Goal: Information Seeking & Learning: Learn about a topic

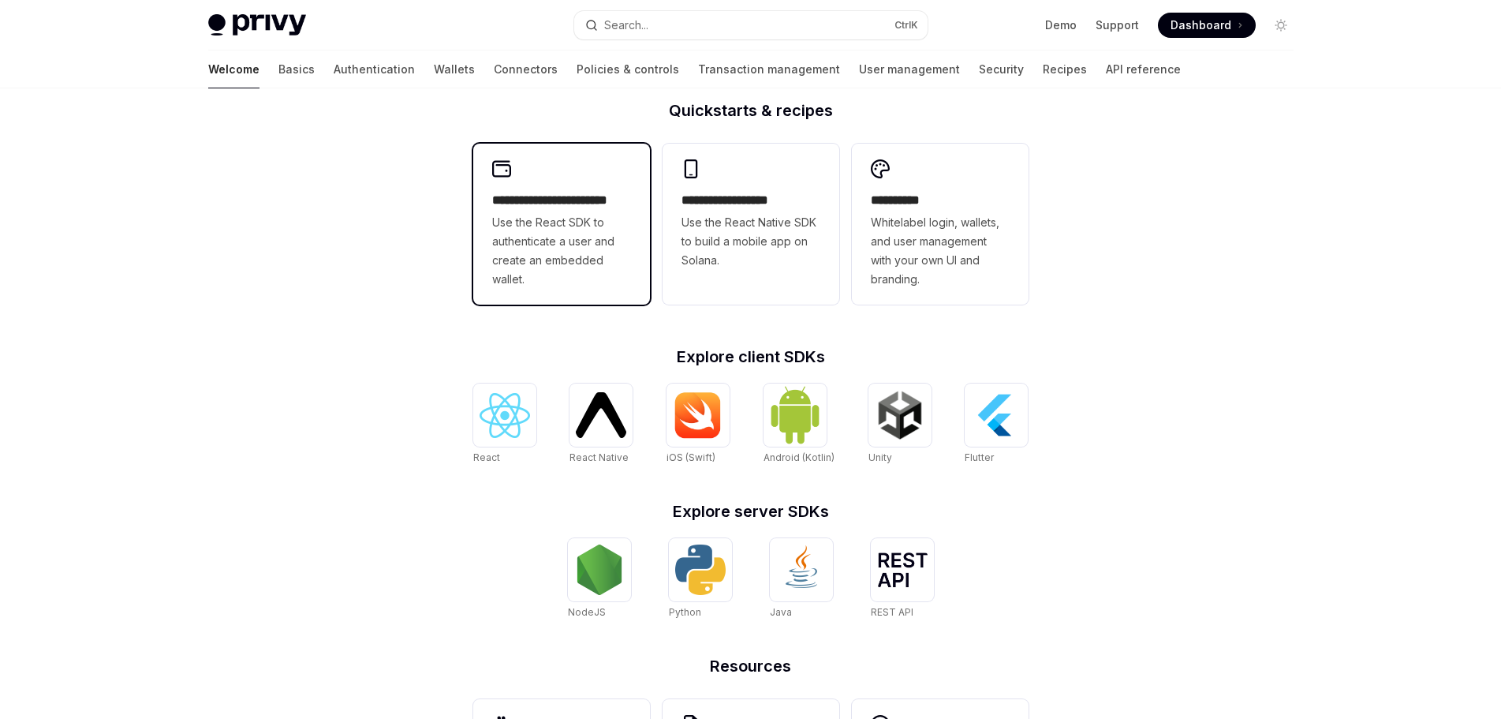
scroll to position [394, 0]
click at [604, 248] on span "Use the React SDK to authenticate a user and create an embedded wallet." at bounding box center [561, 251] width 139 height 76
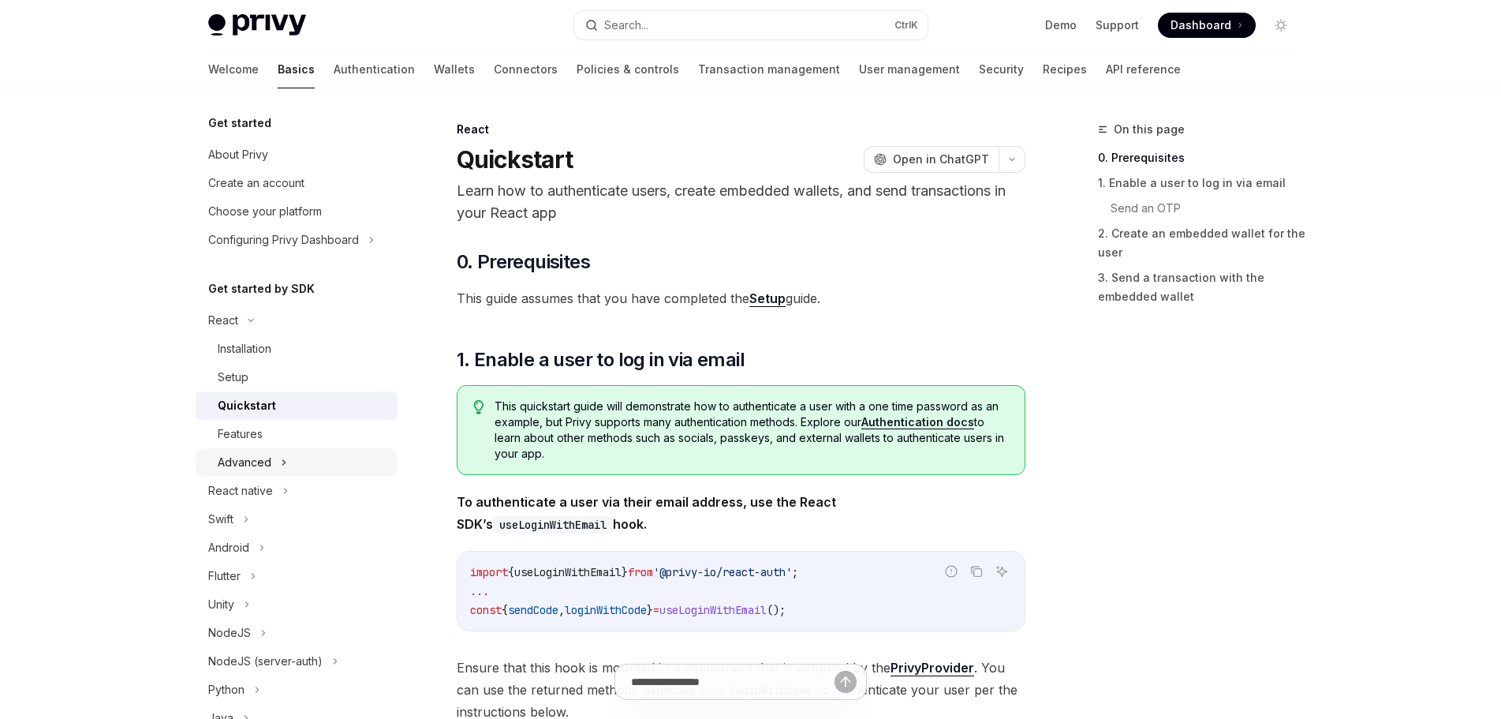
click at [358, 463] on button "Advanced" at bounding box center [297, 462] width 202 height 28
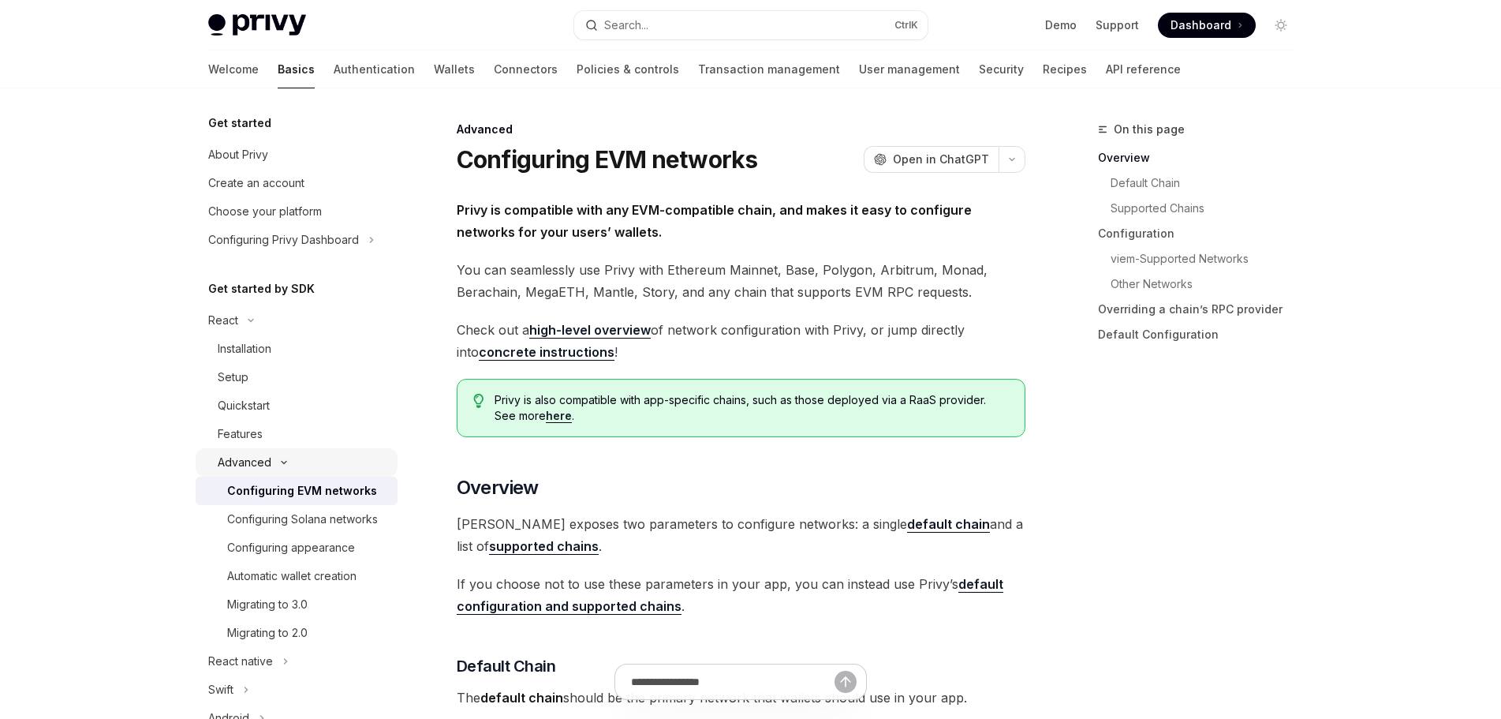
click at [267, 463] on div "Advanced" at bounding box center [245, 462] width 54 height 19
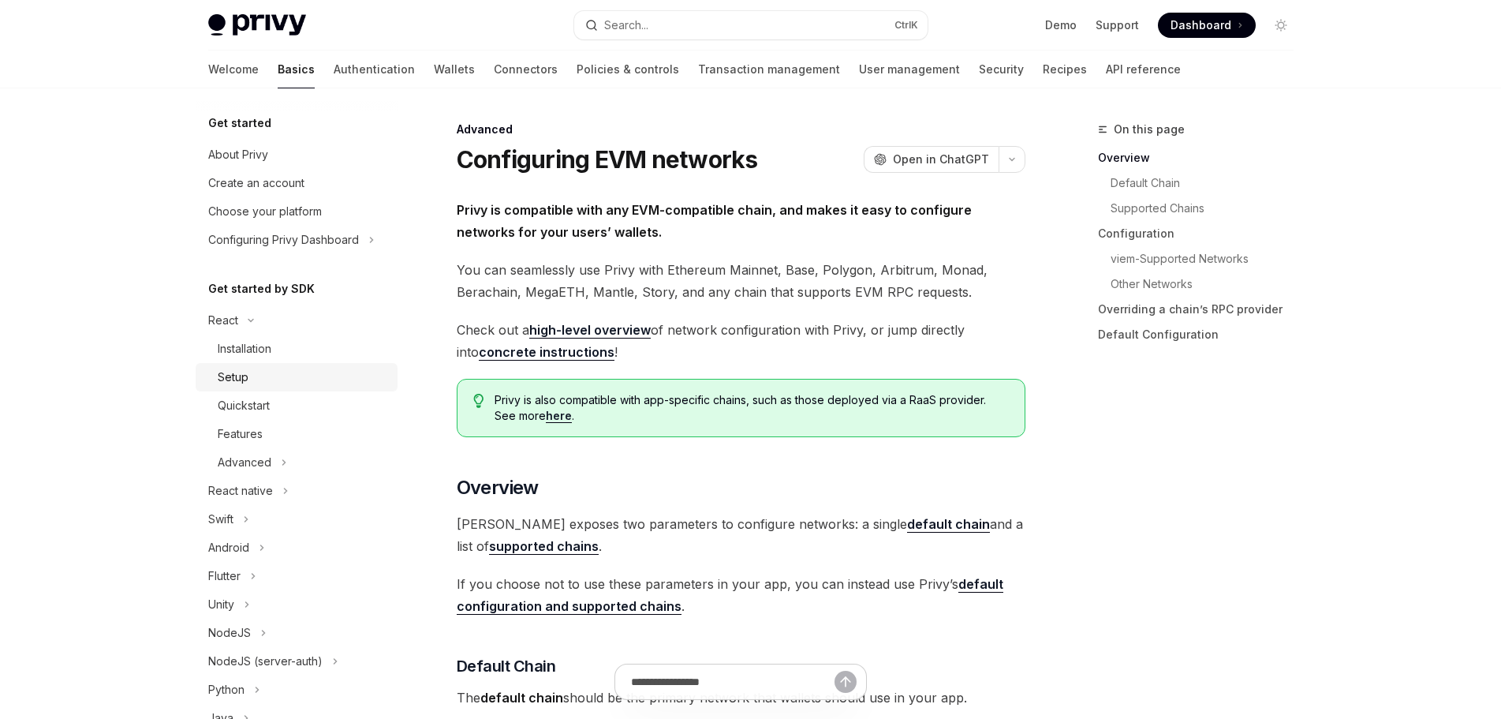
click at [318, 378] on div "Setup" at bounding box center [303, 377] width 170 height 19
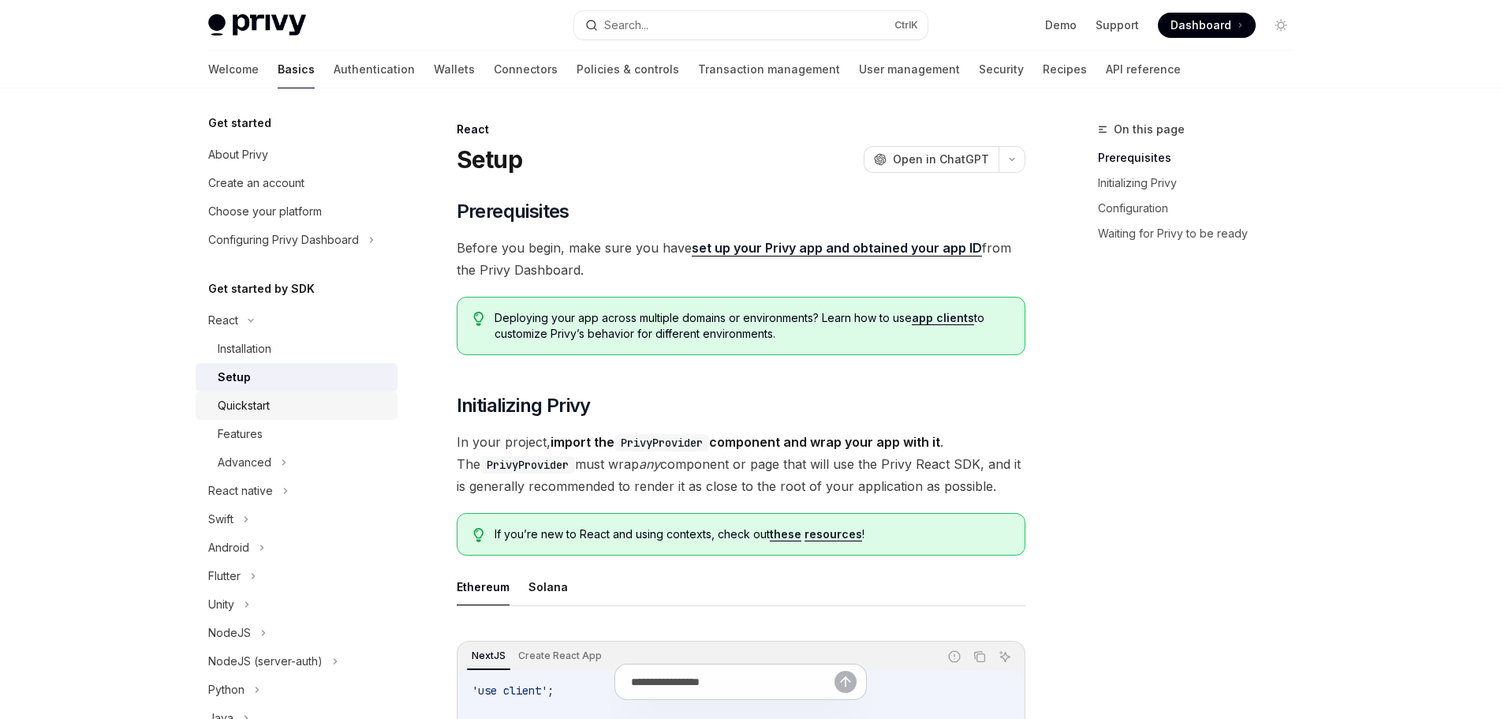
click at [313, 402] on div "Quickstart" at bounding box center [303, 405] width 170 height 19
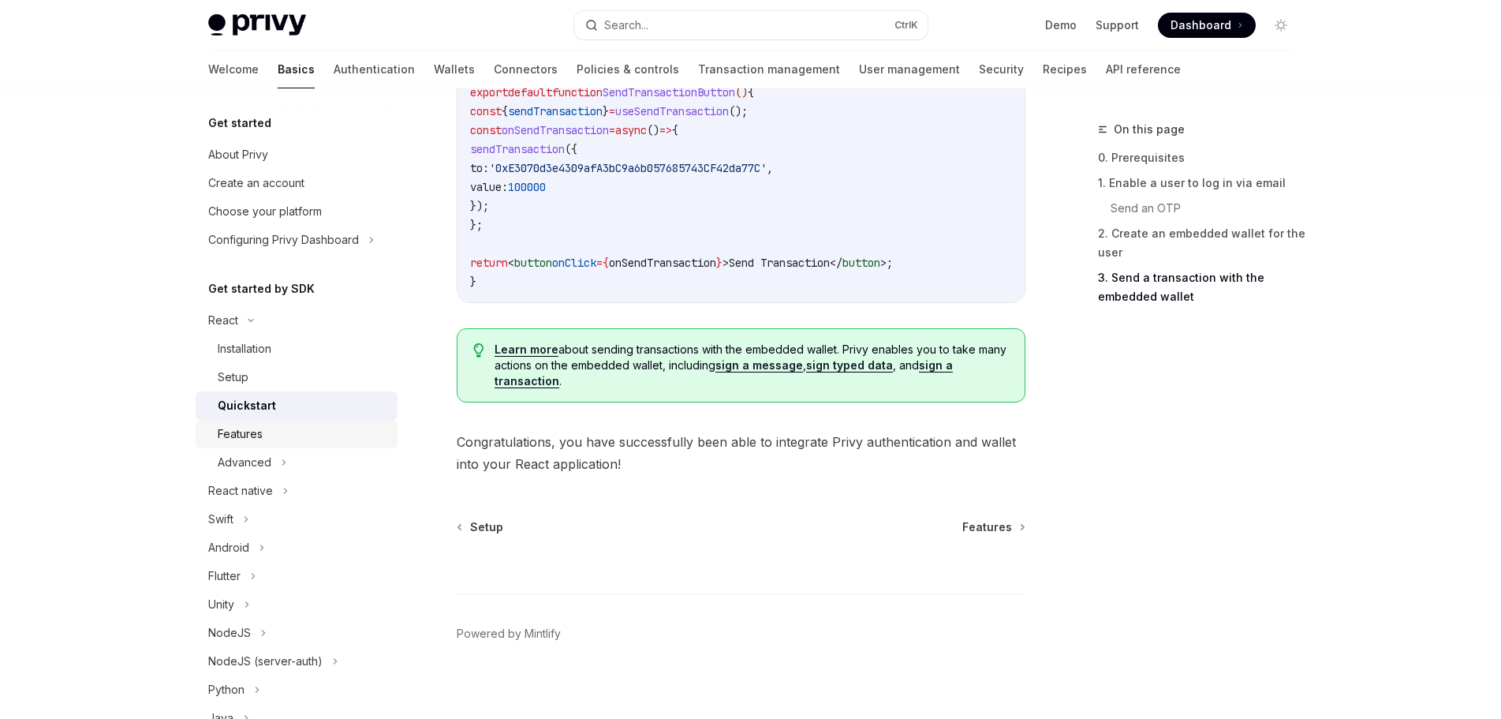
click at [264, 431] on div "Features" at bounding box center [303, 433] width 170 height 19
type textarea "*"
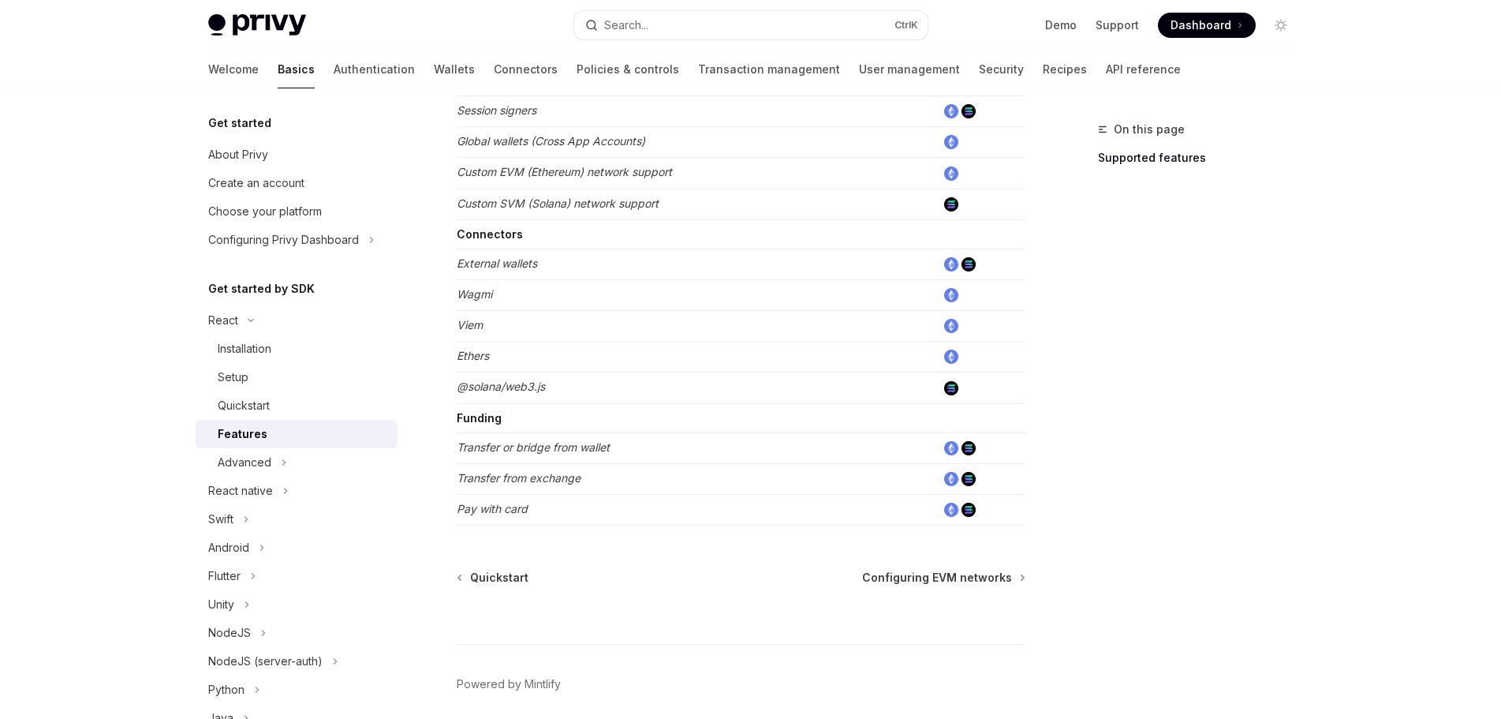
scroll to position [980, 0]
